Goal: Go to known website: Access a specific website the user already knows

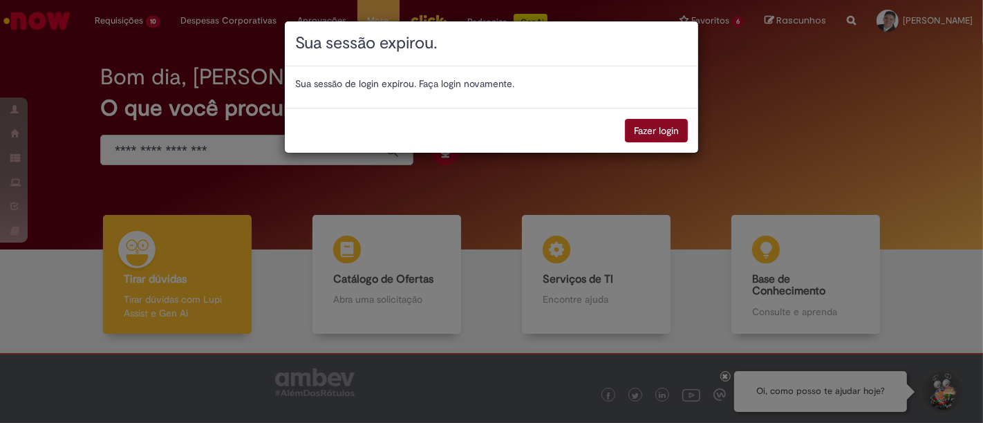
click at [659, 129] on button "Fazer login" at bounding box center [656, 131] width 63 height 24
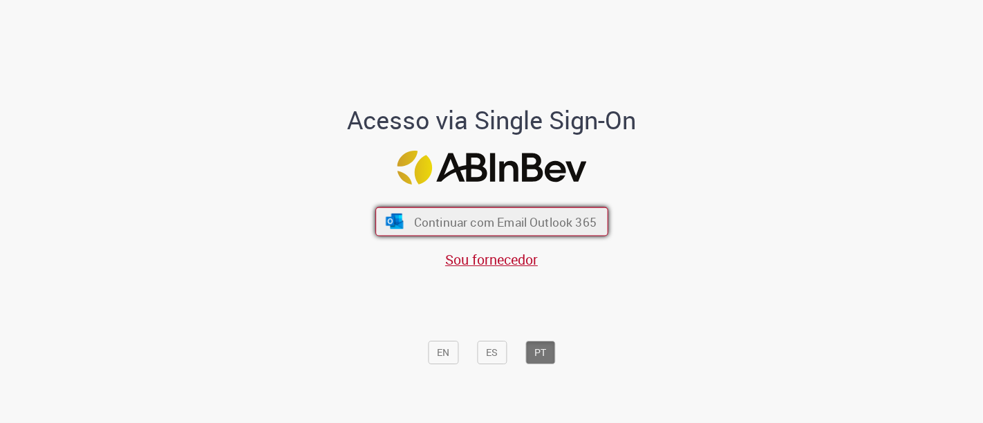
click at [507, 223] on span "Continuar com Email Outlook 365" at bounding box center [504, 222] width 183 height 16
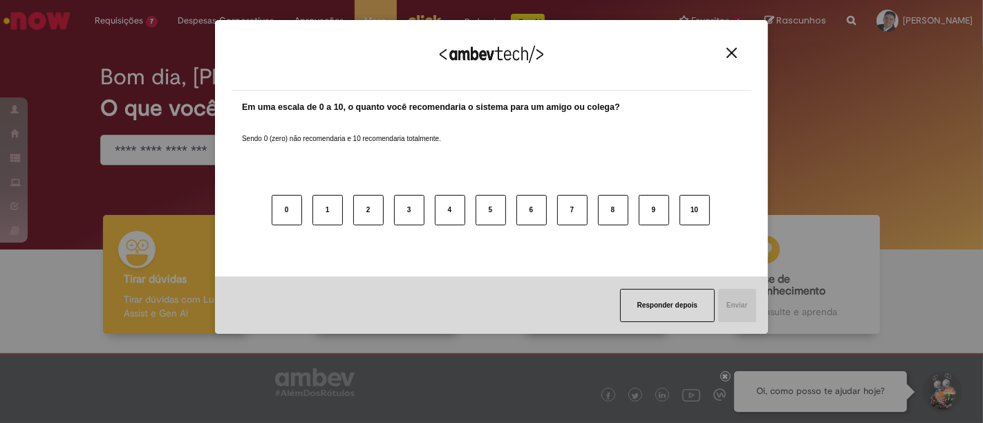
click at [738, 53] on button "Close" at bounding box center [731, 53] width 19 height 12
